Goal: Task Accomplishment & Management: Manage account settings

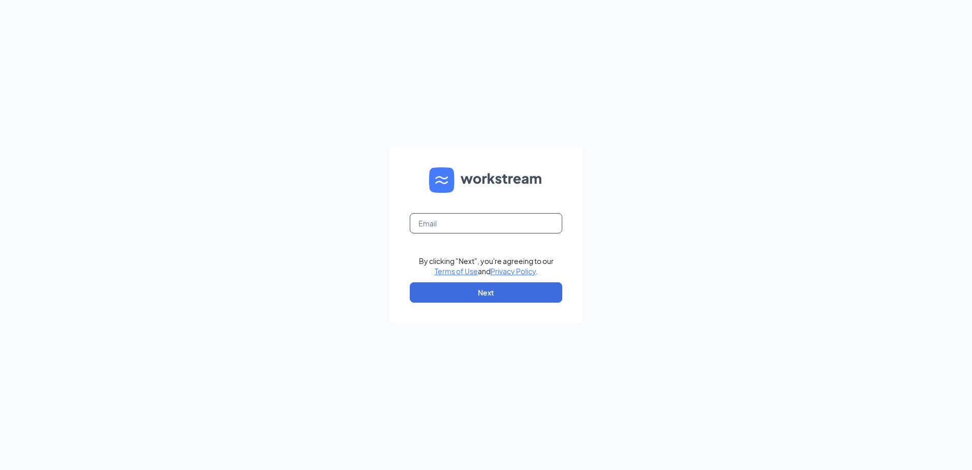
click at [437, 224] on input "text" at bounding box center [486, 223] width 152 height 20
type input "Gmkokomo@bleedblue.net"
click at [459, 297] on button "Next" at bounding box center [486, 292] width 152 height 20
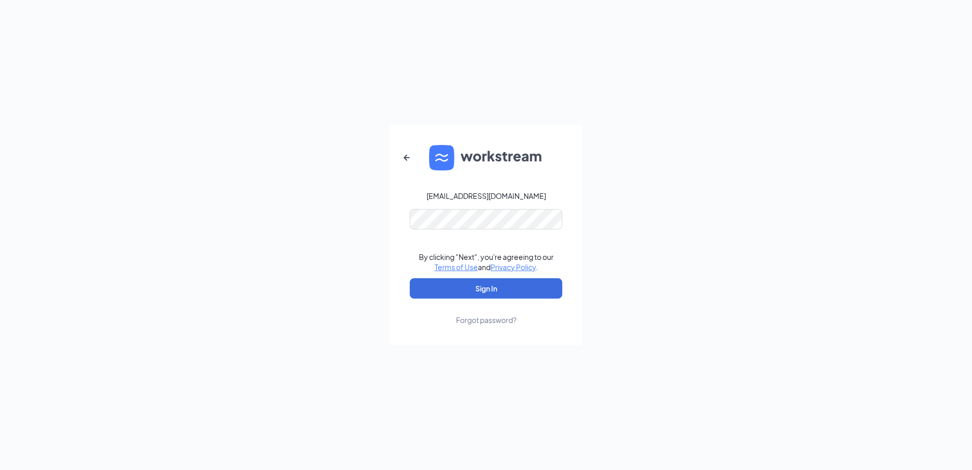
drag, startPoint x: 971, startPoint y: 200, endPoint x: 963, endPoint y: 208, distance: 11.9
click at [971, 200] on html "Gmkokomo@bleedblue.net By clicking "Next", you're agreeing to our Terms of Use …" at bounding box center [486, 235] width 972 height 470
click at [426, 285] on button "Sign In" at bounding box center [486, 288] width 152 height 20
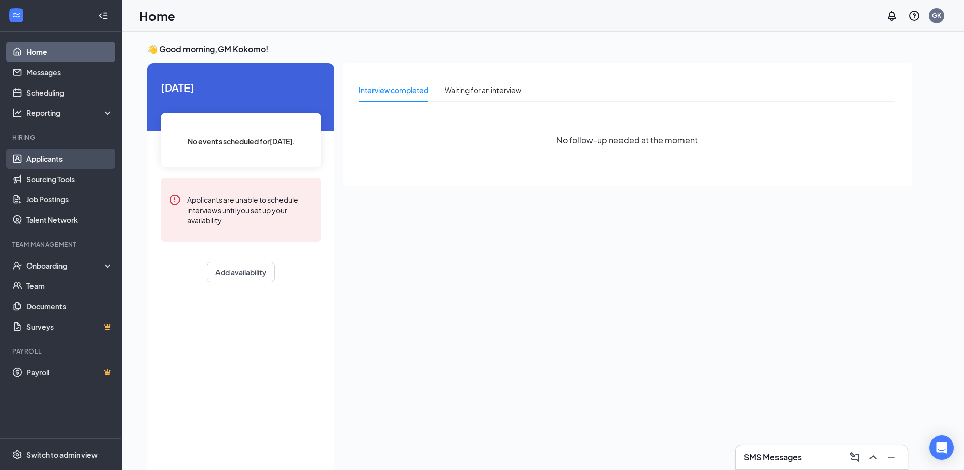
click at [38, 161] on link "Applicants" at bounding box center [69, 158] width 87 height 20
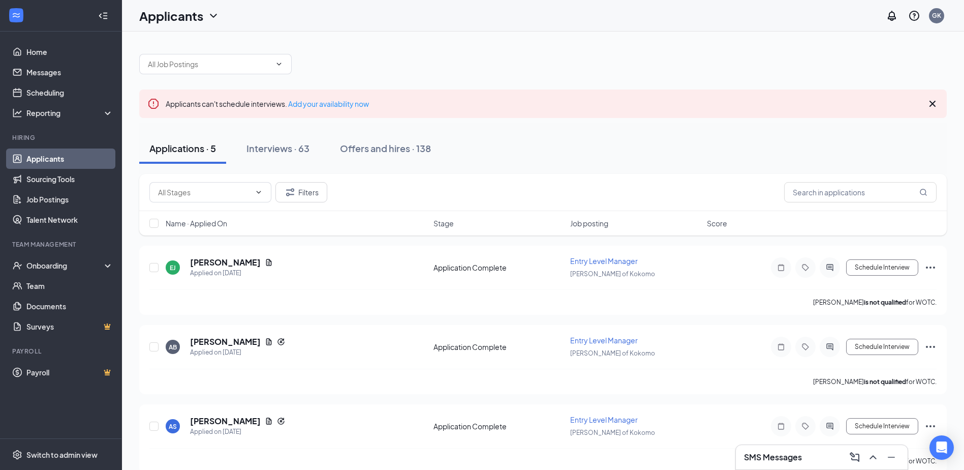
click at [170, 151] on div "Applications · 5" at bounding box center [182, 148] width 67 height 13
click at [261, 155] on button "Interviews · 63" at bounding box center [277, 148] width 83 height 30
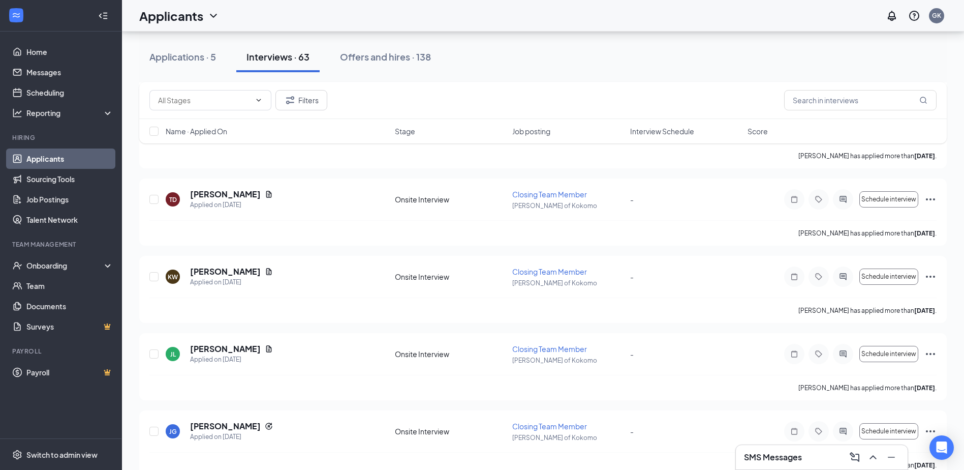
scroll to position [2745, 0]
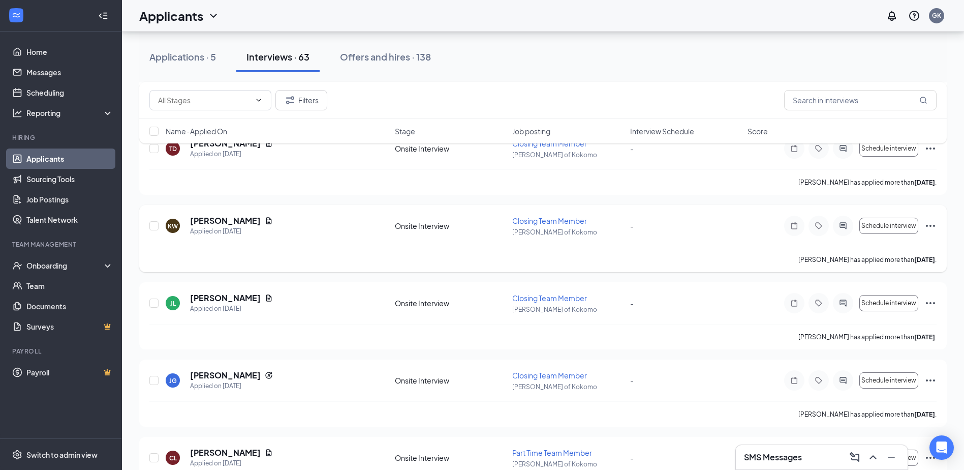
click at [933, 224] on icon "Ellipses" at bounding box center [931, 226] width 12 height 12
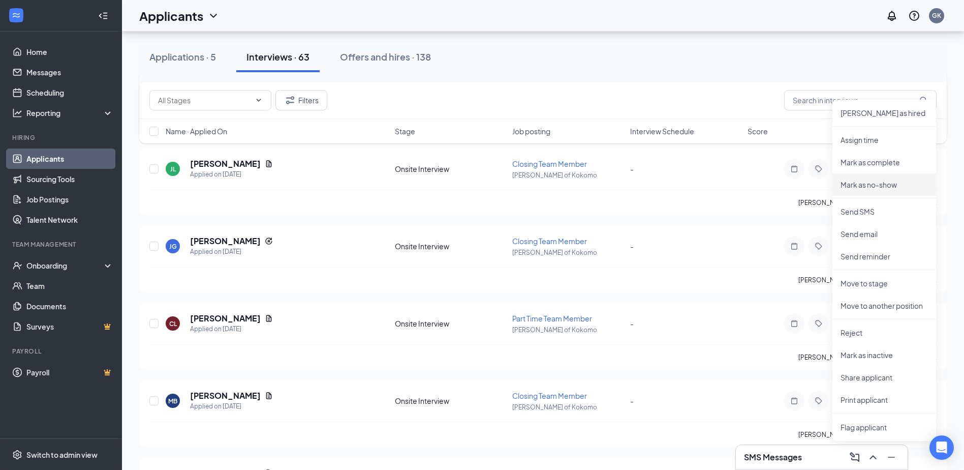
scroll to position [2897, 0]
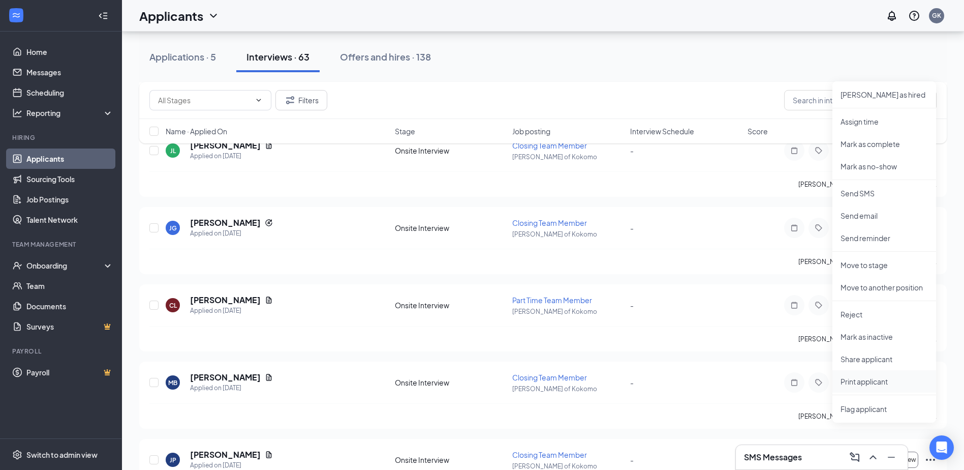
click at [875, 377] on p "Print applicant" at bounding box center [884, 381] width 87 height 10
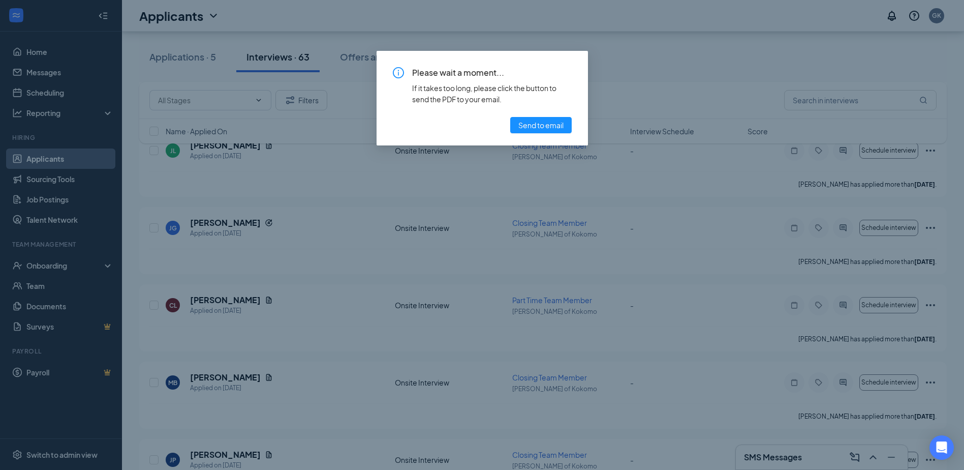
click at [732, 340] on div "Please wait a moment... If it takes too long, please click the button to send t…" at bounding box center [482, 235] width 964 height 470
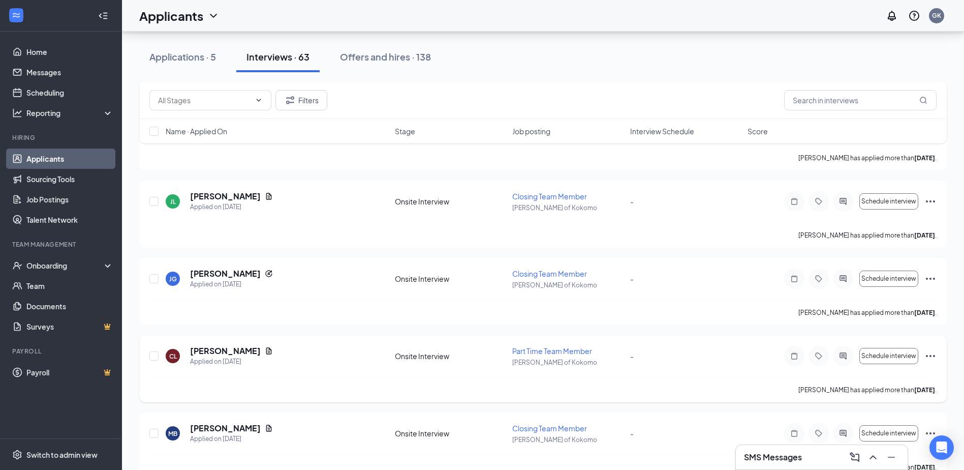
scroll to position [2745, 0]
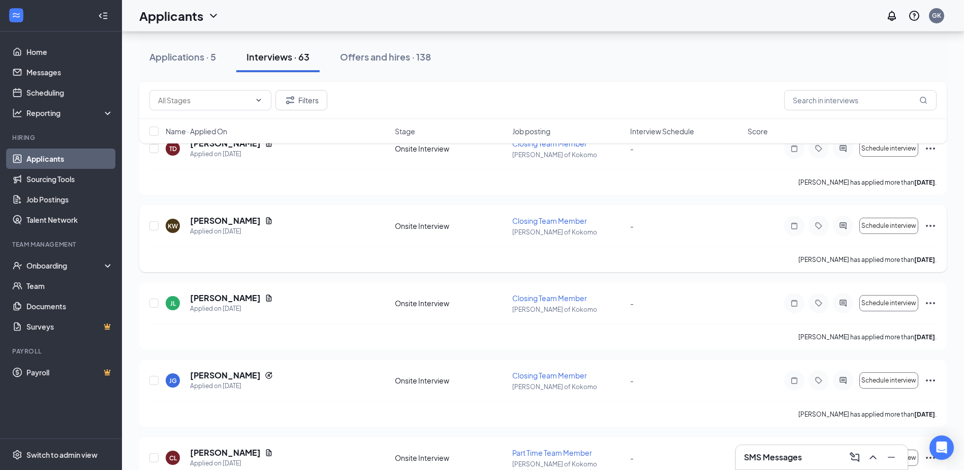
click at [928, 224] on icon "Ellipses" at bounding box center [931, 226] width 12 height 12
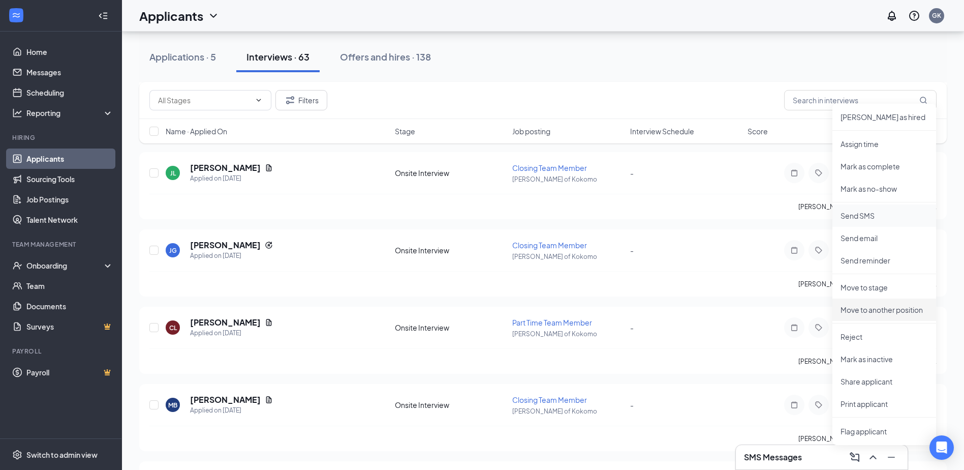
scroll to position [2897, 0]
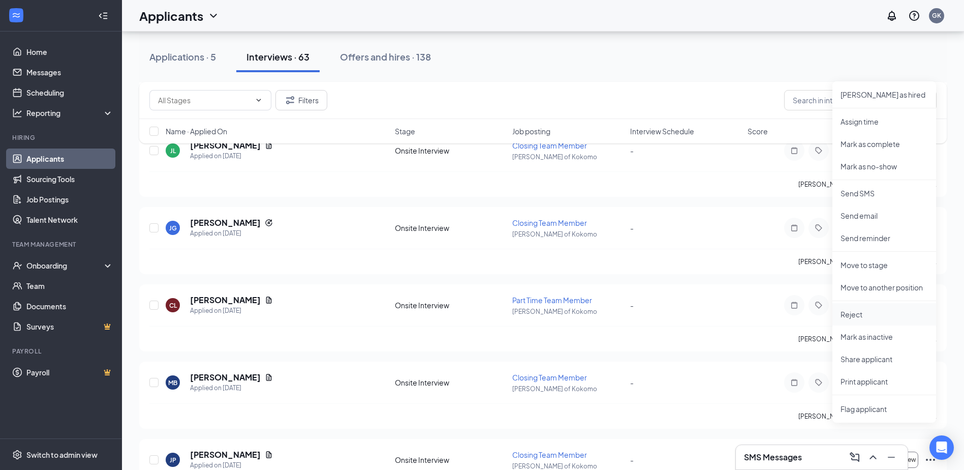
click at [860, 312] on p "Reject" at bounding box center [884, 314] width 87 height 10
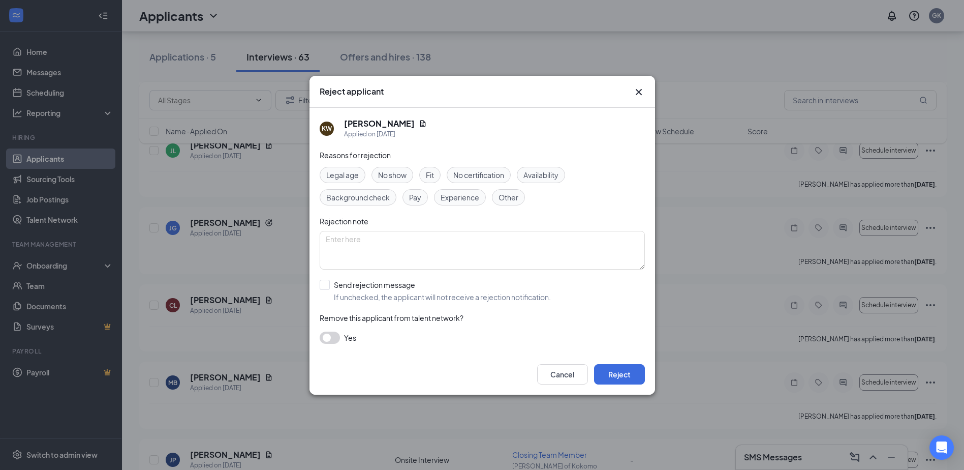
click at [639, 93] on icon "Cross" at bounding box center [638, 91] width 6 height 6
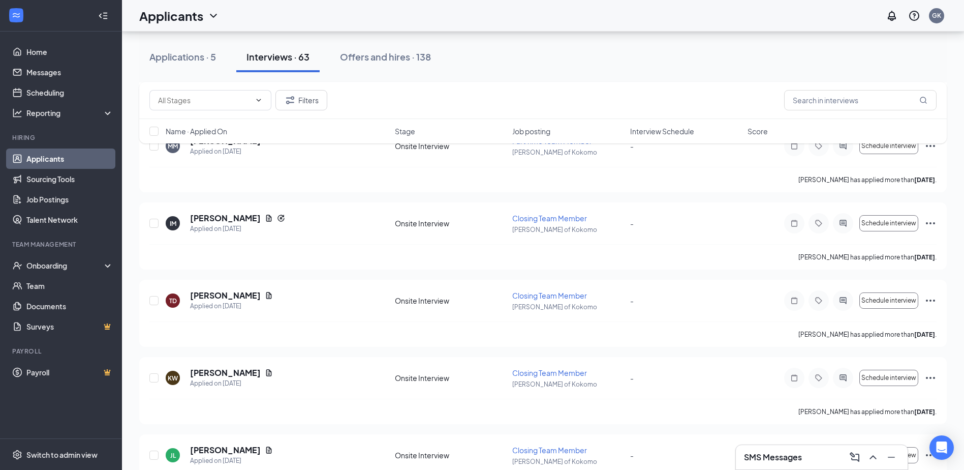
scroll to position [2592, 0]
click at [930, 379] on icon "Ellipses" at bounding box center [930, 378] width 9 height 2
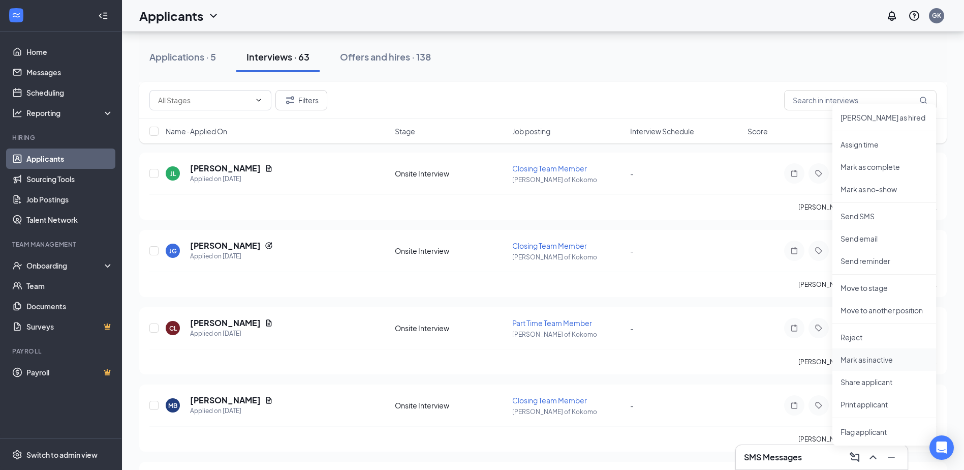
scroll to position [2897, 0]
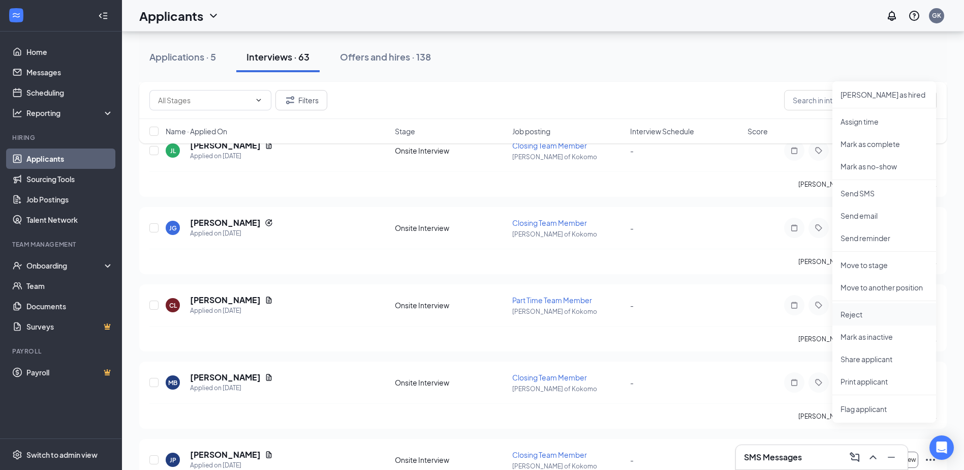
click at [862, 309] on p "Reject" at bounding box center [884, 314] width 87 height 10
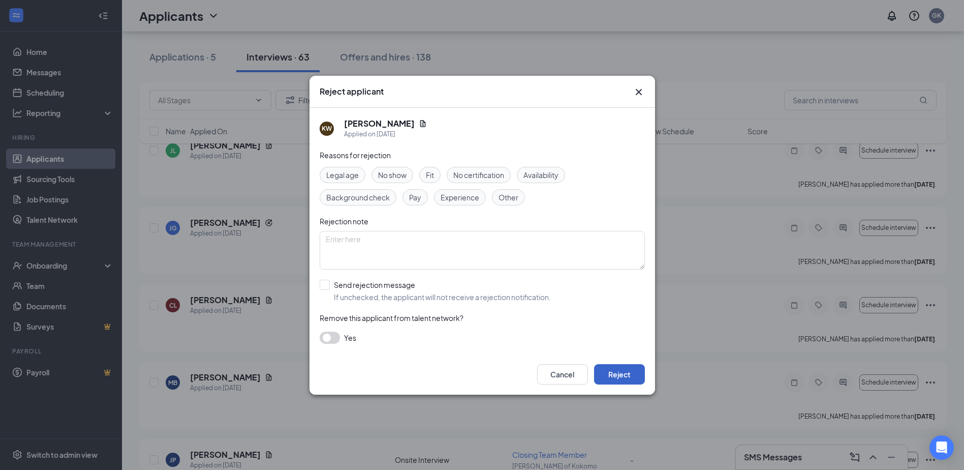
click at [627, 377] on button "Reject" at bounding box center [619, 374] width 51 height 20
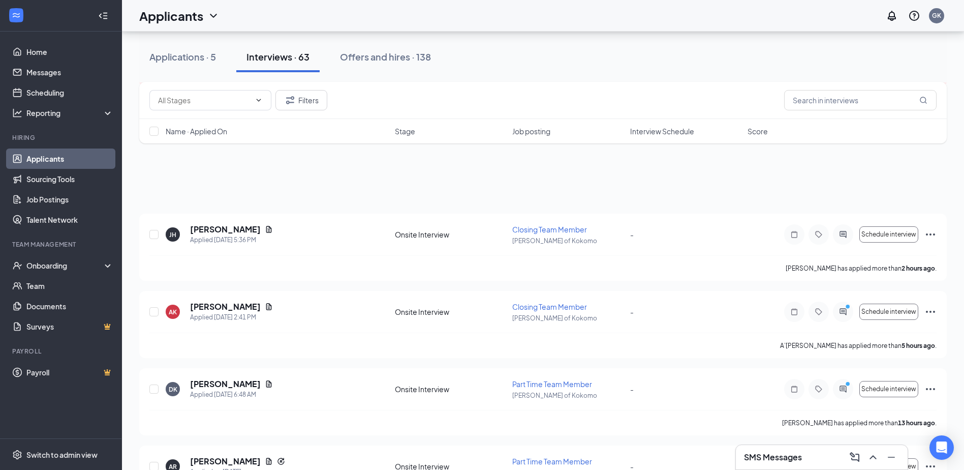
scroll to position [0, 0]
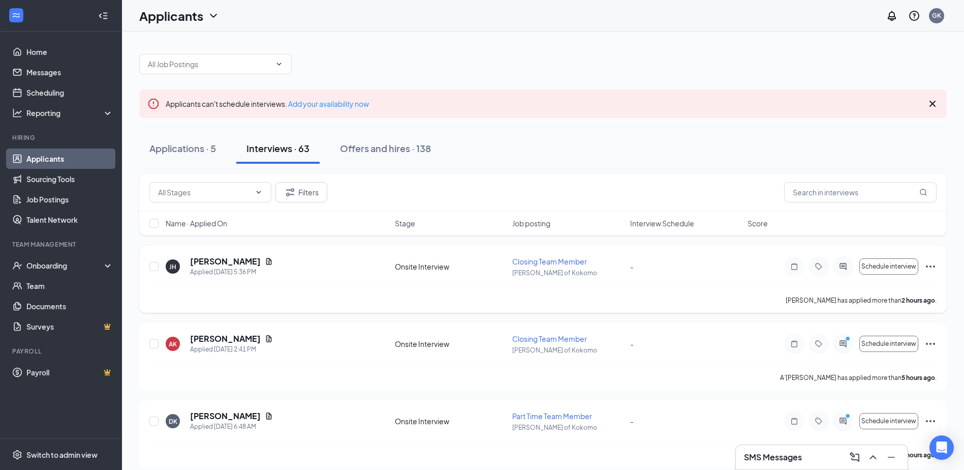
click at [932, 266] on icon "Ellipses" at bounding box center [931, 266] width 12 height 12
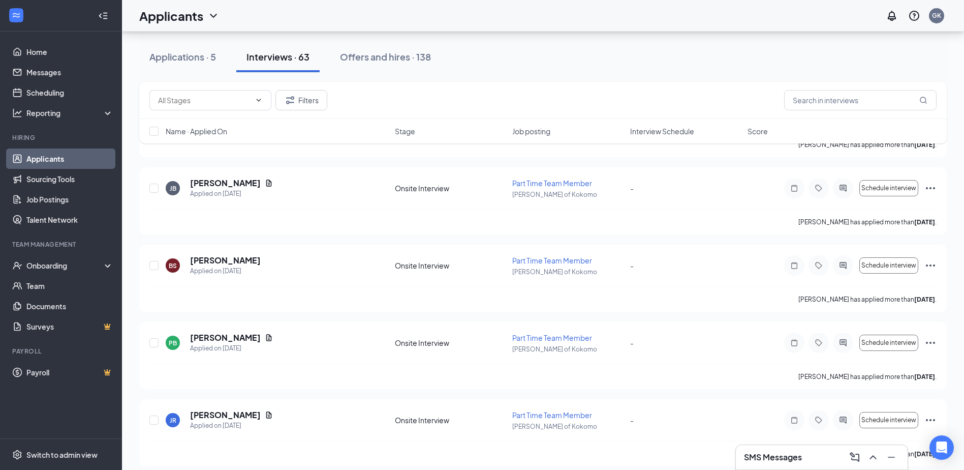
scroll to position [4568, 0]
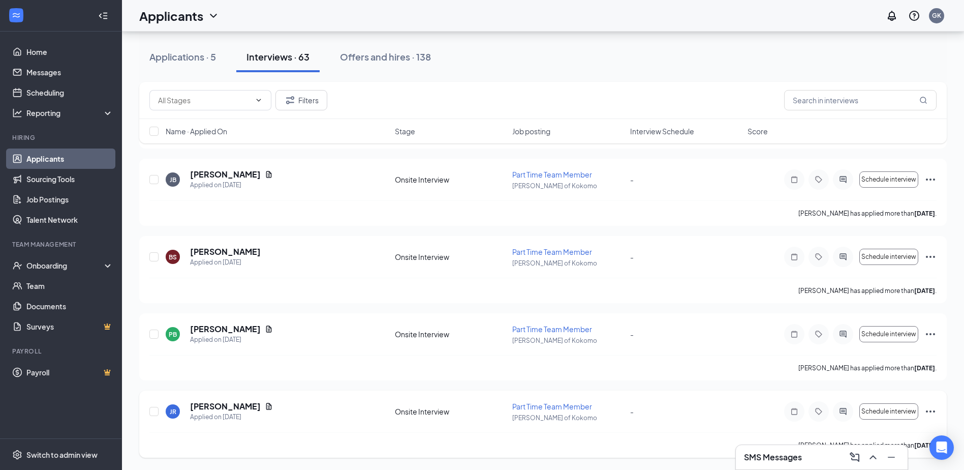
click at [929, 410] on icon "Ellipses" at bounding box center [931, 411] width 12 height 12
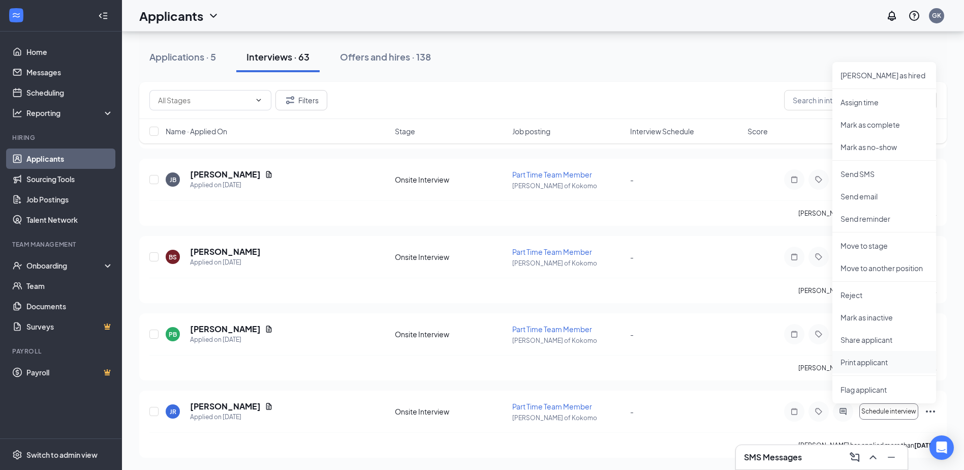
click at [866, 363] on p "Print applicant" at bounding box center [884, 362] width 87 height 10
